Goal: Check status

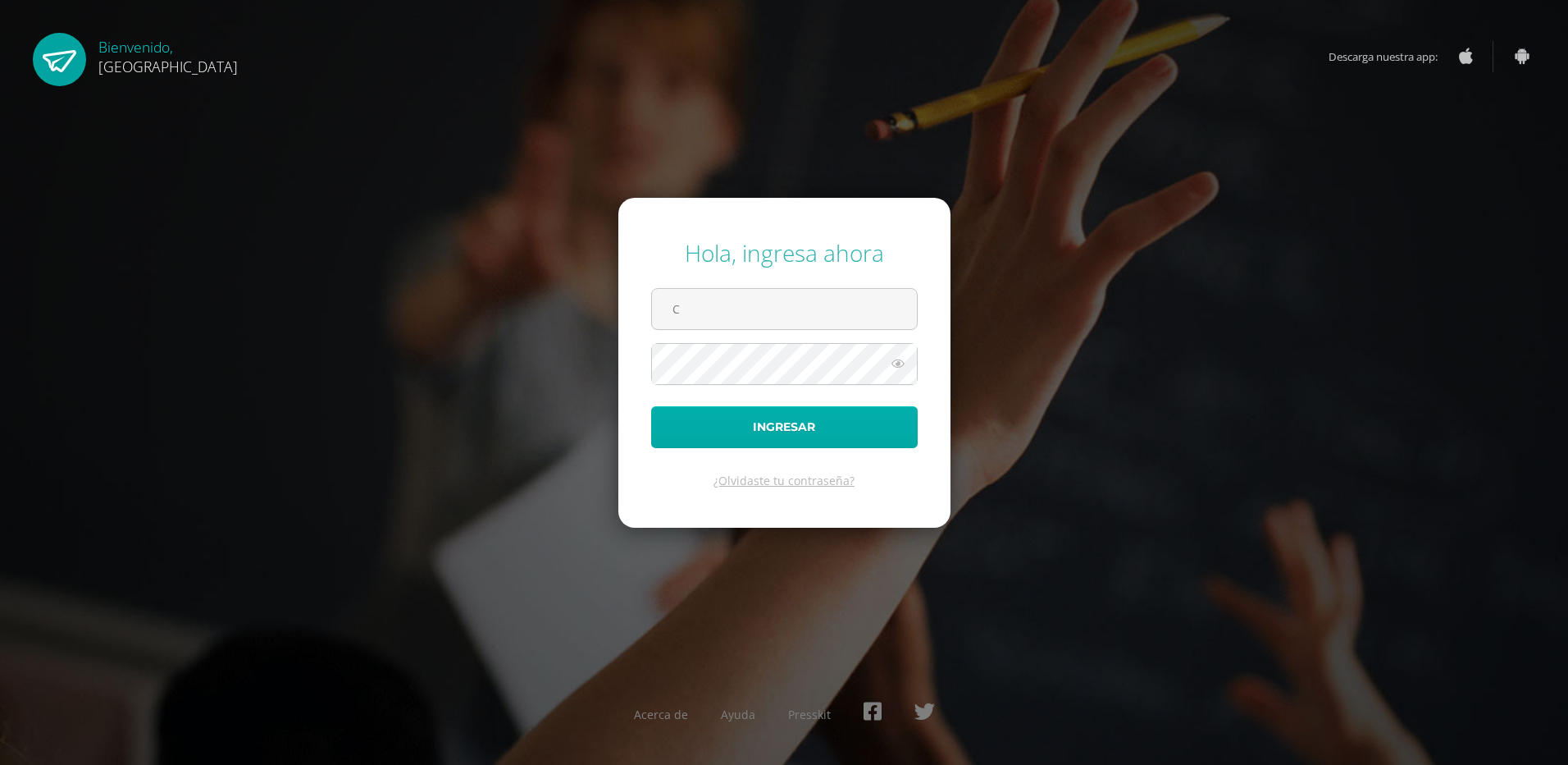
type input "carlosfqpineda@hotmail.com"
click at [776, 427] on button "Ingresar" at bounding box center [784, 426] width 266 height 42
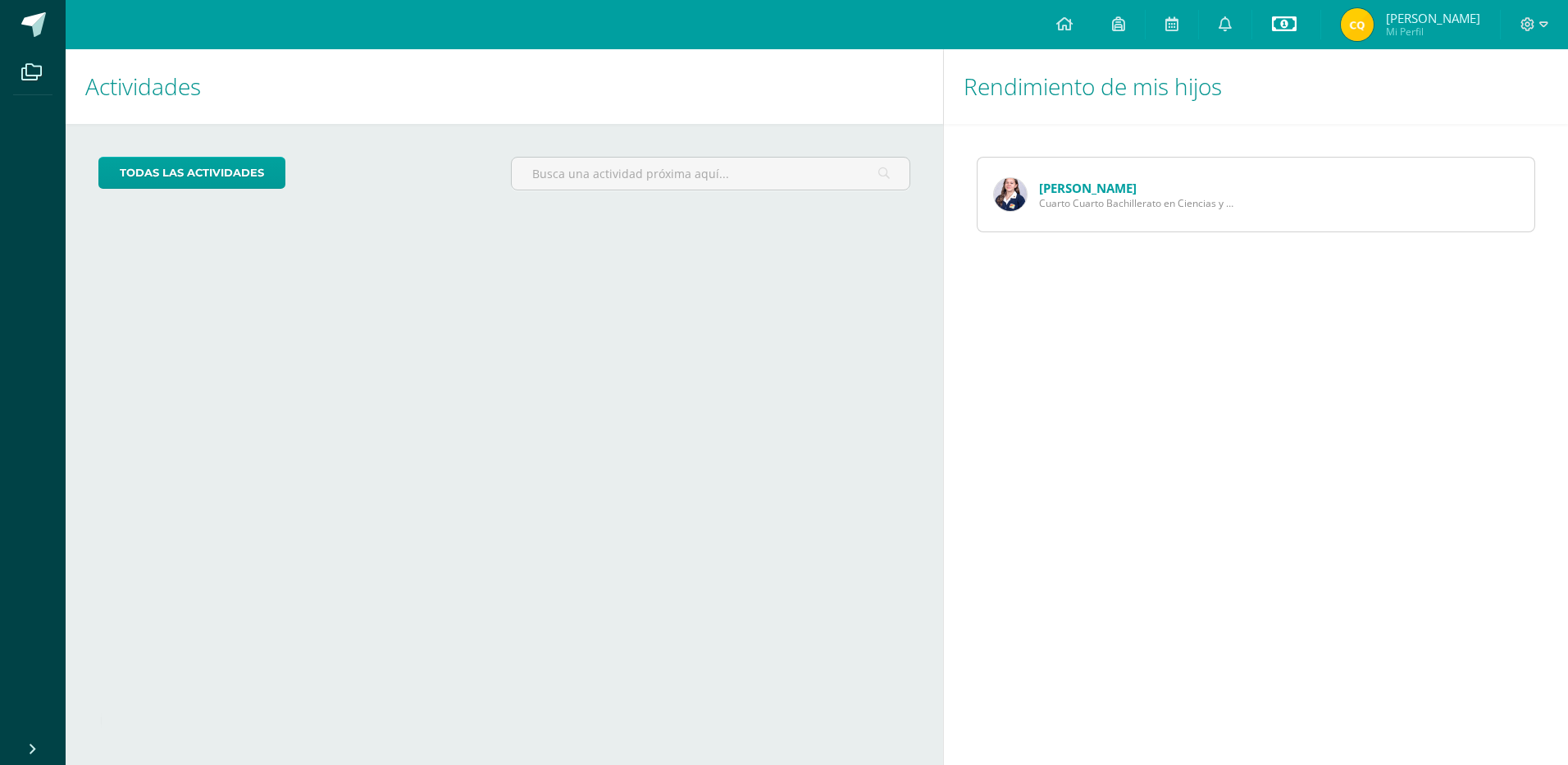
click at [1297, 25] on icon at bounding box center [1284, 24] width 25 height 20
click at [1260, 86] on link "Estado de cuenta actual" at bounding box center [1288, 93] width 181 height 39
click at [1434, 22] on span "[PERSON_NAME]" at bounding box center [1433, 18] width 94 height 17
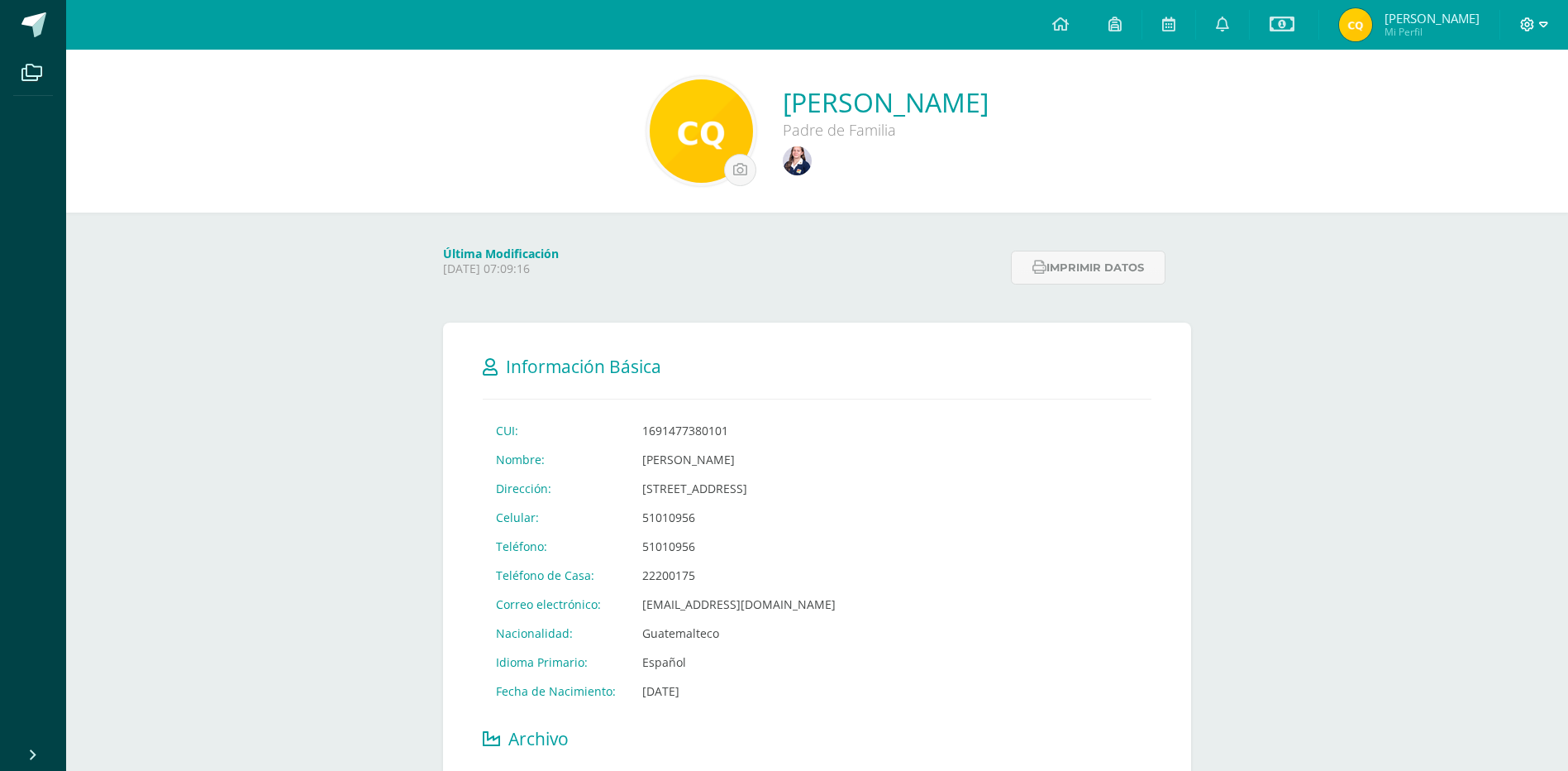
click at [1523, 20] on icon at bounding box center [1527, 25] width 14 height 14
click at [1465, 113] on span "Cerrar sesión" at bounding box center [1490, 113] width 74 height 16
